Goal: Transaction & Acquisition: Book appointment/travel/reservation

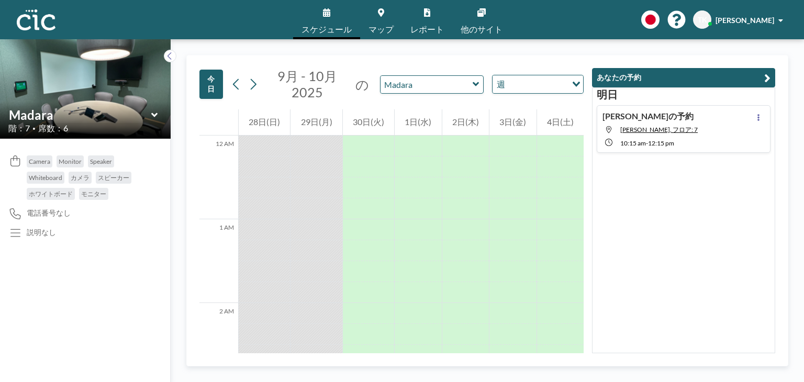
scroll to position [879, 0]
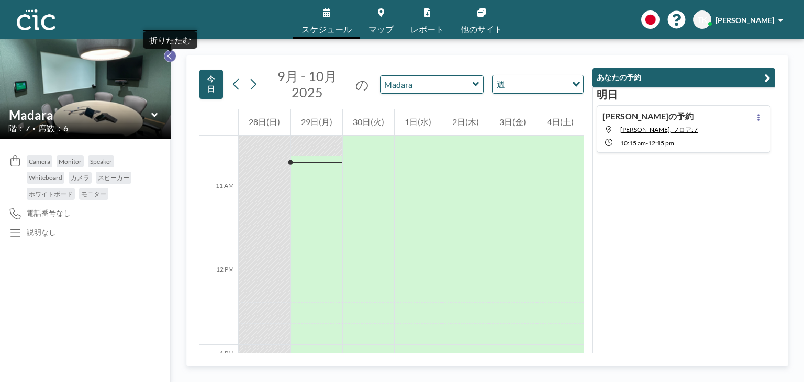
click at [168, 58] on icon at bounding box center [169, 56] width 7 height 10
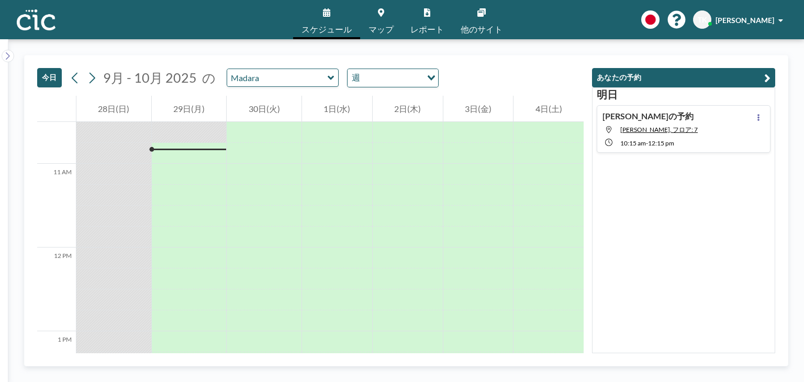
click at [310, 28] on span "スケジュール" at bounding box center [326, 29] width 50 height 8
click at [318, 25] on span "スケジュール" at bounding box center [326, 29] width 50 height 8
click at [41, 19] on img at bounding box center [36, 19] width 39 height 21
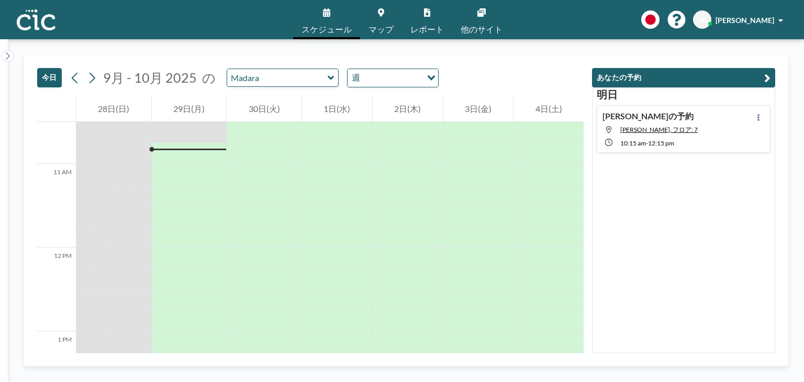
click at [41, 19] on img at bounding box center [36, 19] width 39 height 21
click at [378, 15] on icon at bounding box center [381, 12] width 6 height 8
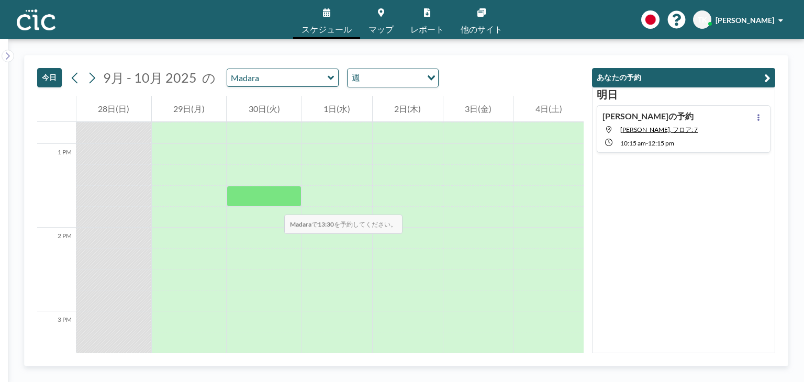
scroll to position [1065, 0]
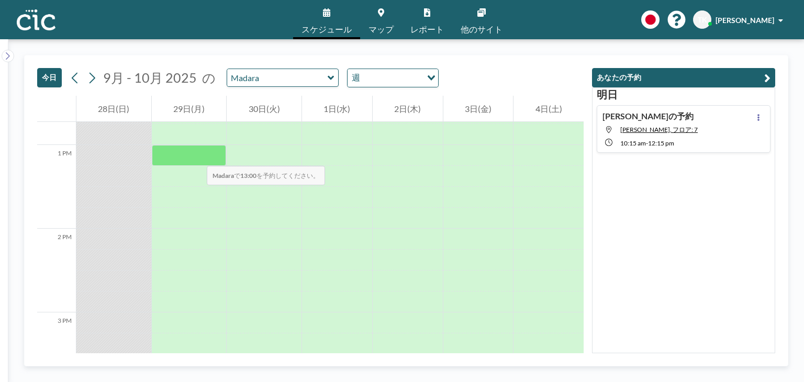
click at [196, 155] on div at bounding box center [189, 155] width 75 height 21
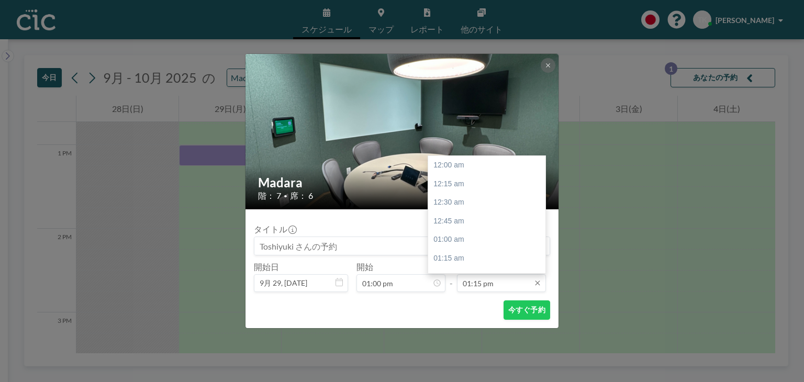
scroll to position [987, 0]
click at [478, 278] on input "01:15 pm" at bounding box center [501, 283] width 89 height 18
click at [466, 246] on div "03:00 pm" at bounding box center [489, 247] width 122 height 19
type input "03:00 pm"
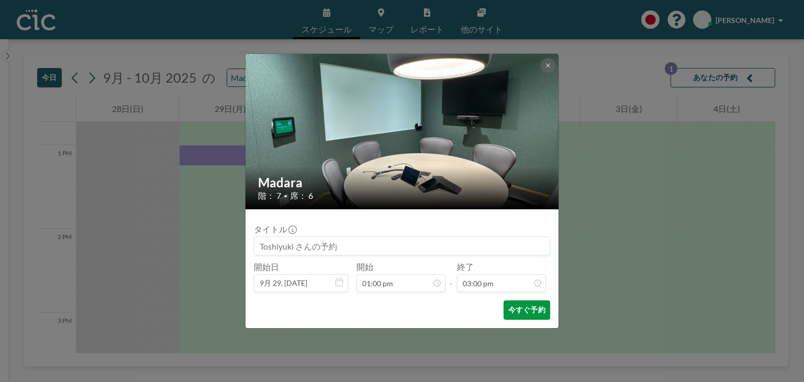
scroll to position [1117, 0]
click at [529, 306] on button "今すぐ予約" at bounding box center [526, 309] width 47 height 19
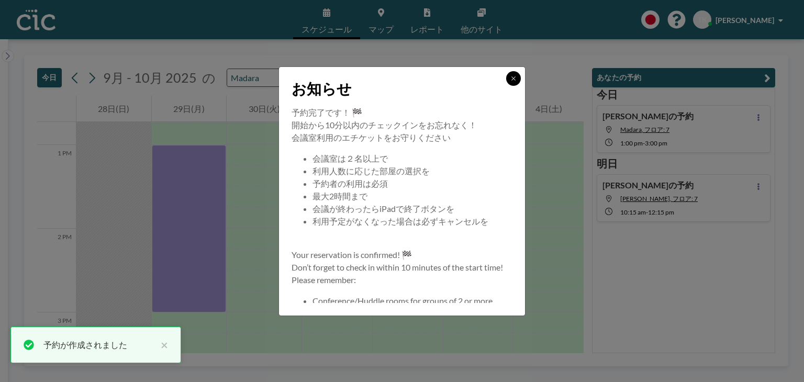
click at [514, 75] on icon at bounding box center [513, 78] width 6 height 6
